Goal: Task Accomplishment & Management: Use online tool/utility

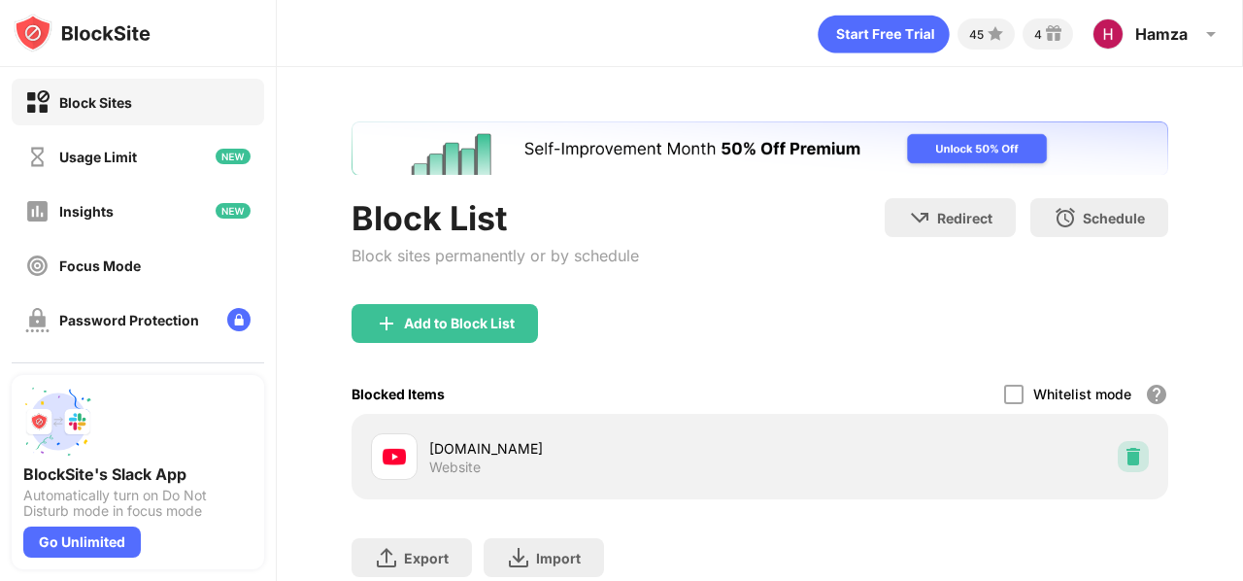
click at [1124, 451] on img at bounding box center [1133, 456] width 19 height 19
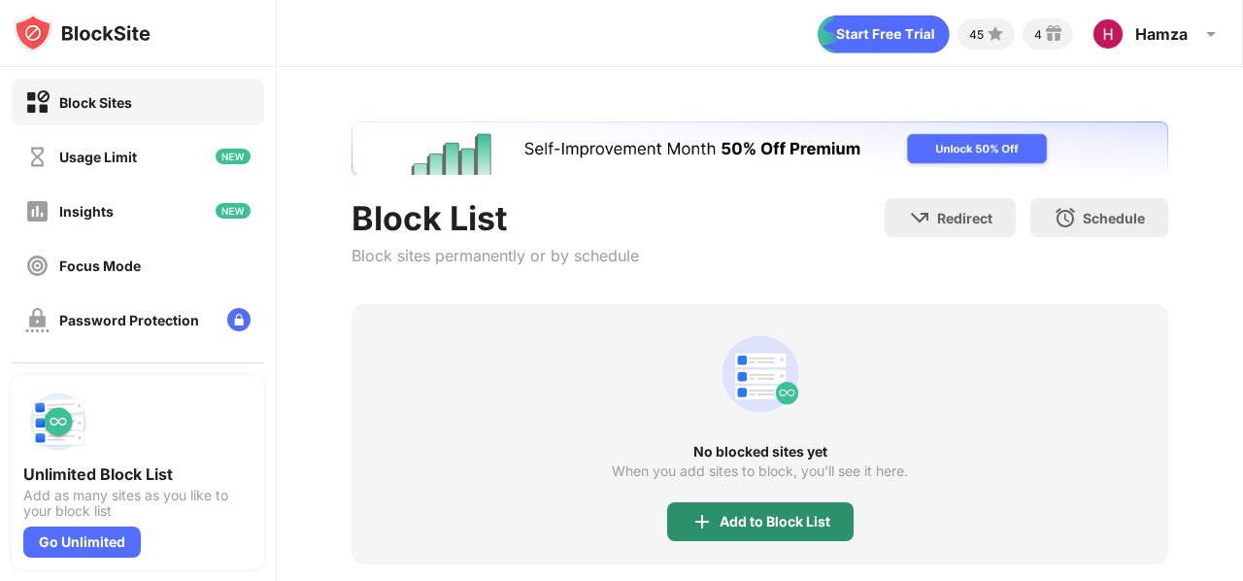
click at [784, 527] on div "Add to Block List" at bounding box center [775, 522] width 111 height 16
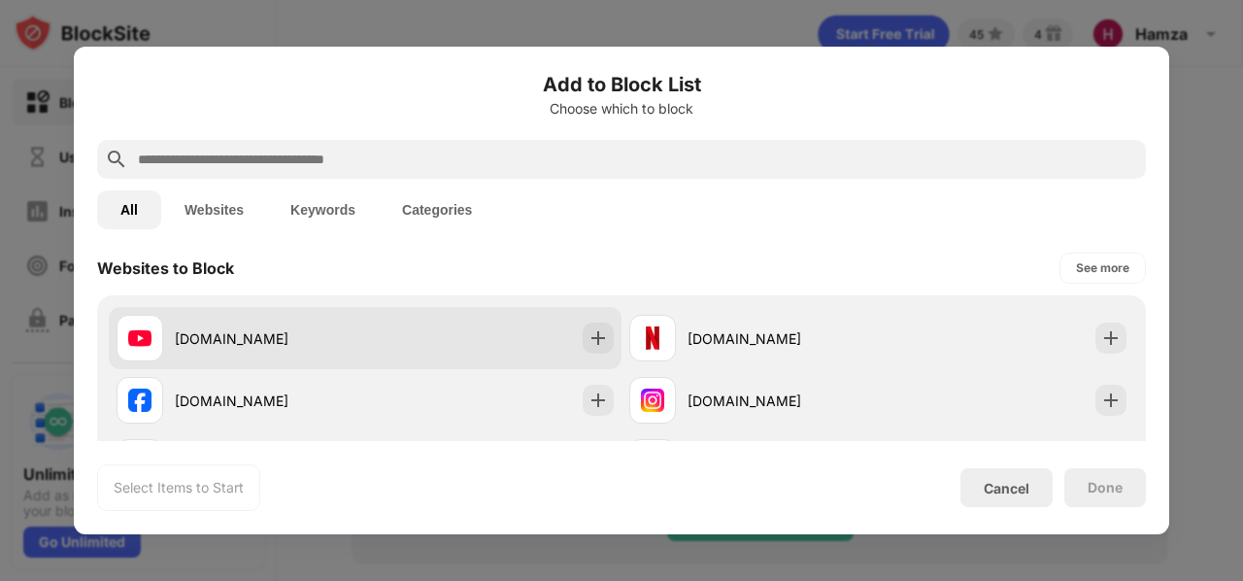
scroll to position [291, 0]
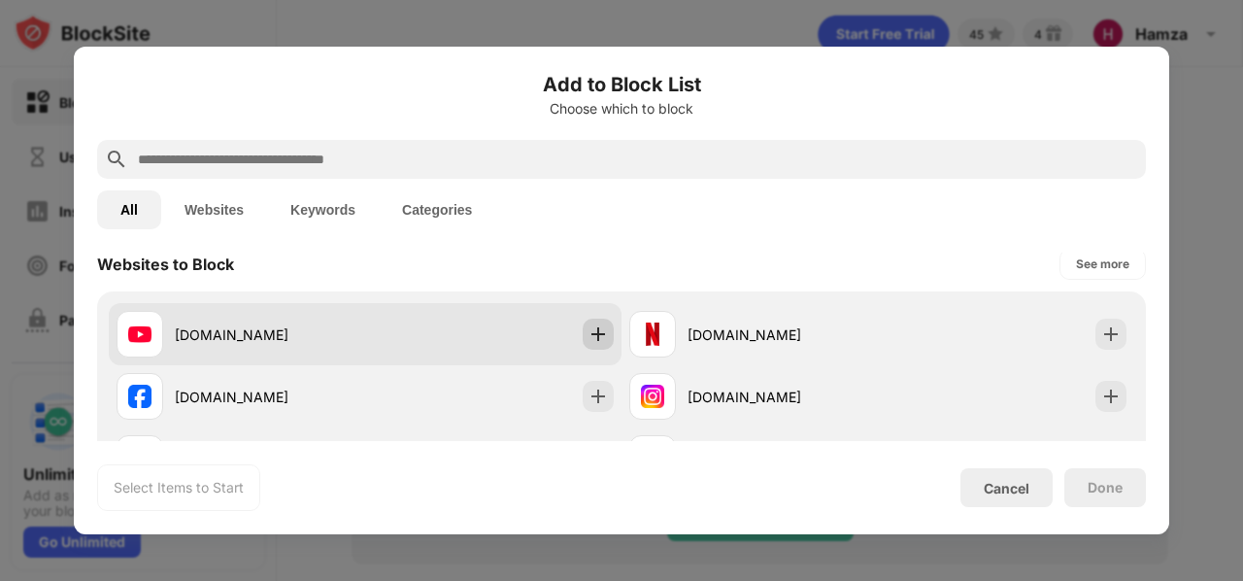
click at [595, 337] on img at bounding box center [598, 333] width 19 height 19
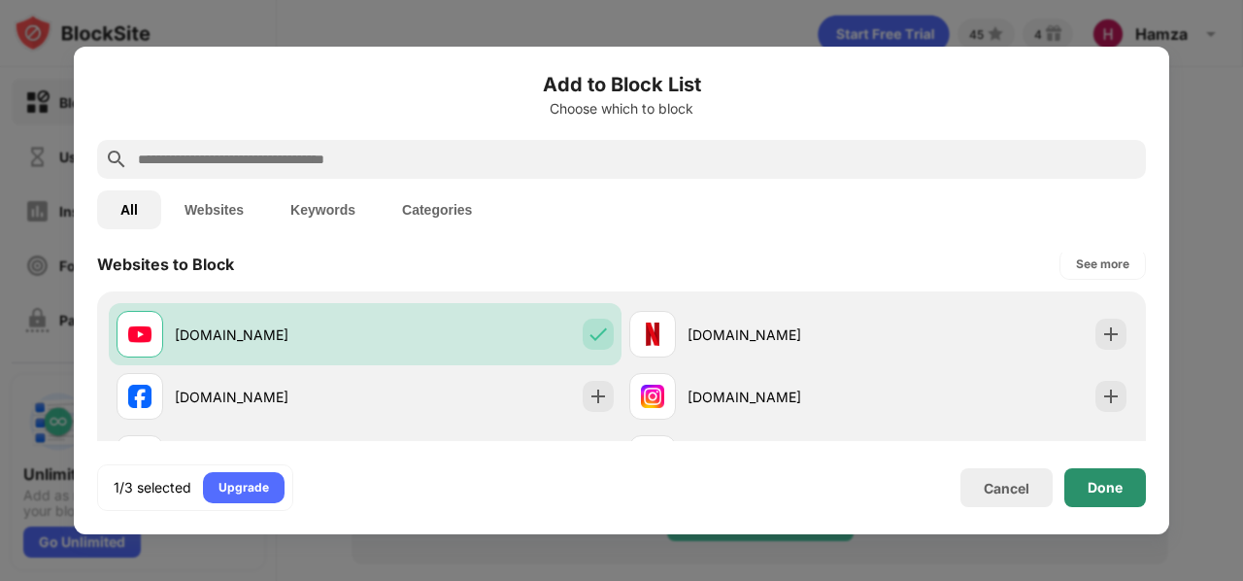
click at [1110, 493] on div "Done" at bounding box center [1105, 488] width 35 height 16
